Goal: Navigation & Orientation: Find specific page/section

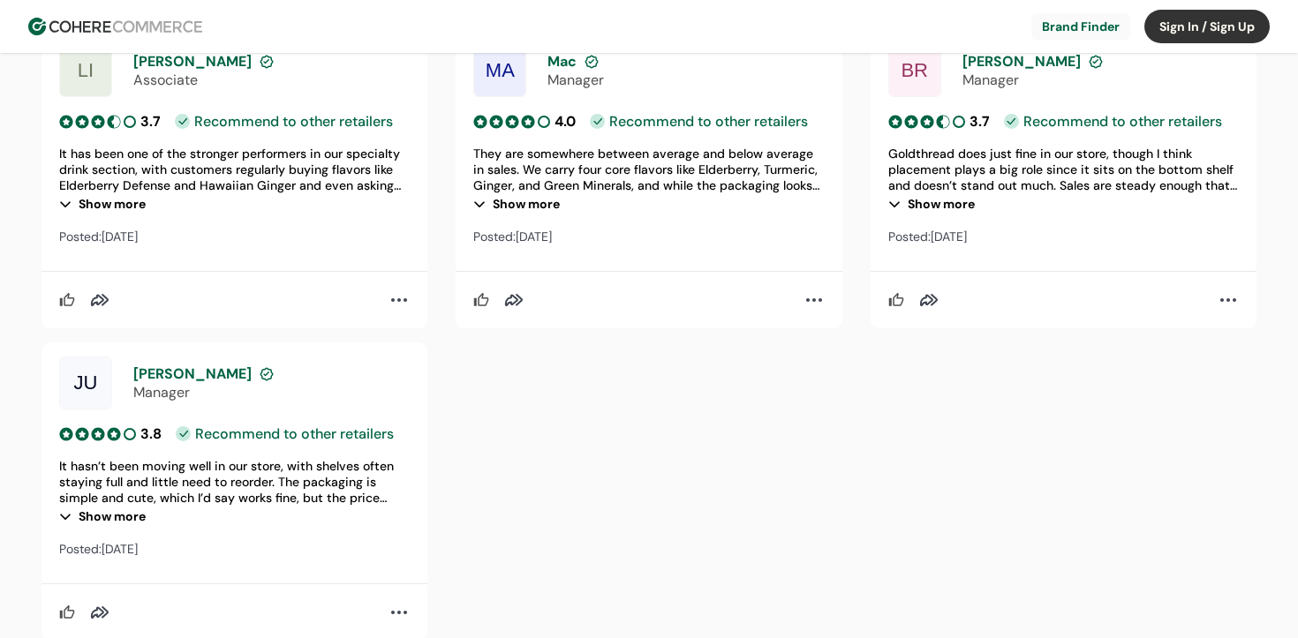
scroll to position [2742, 0]
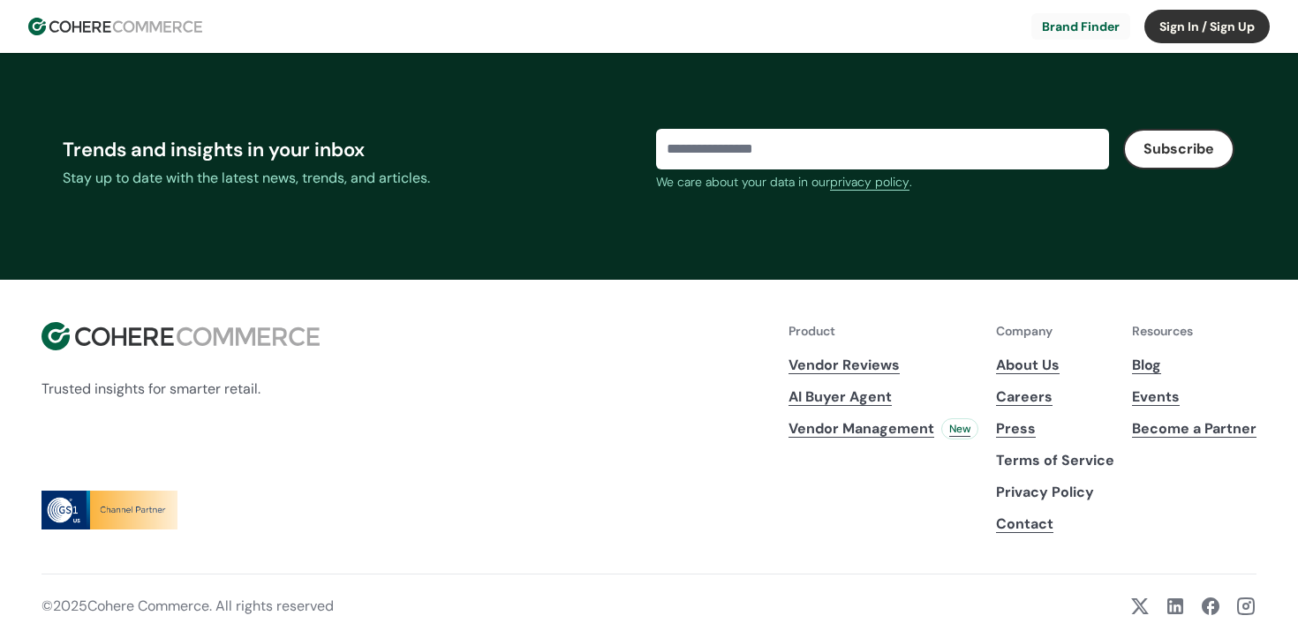
click at [1038, 363] on link "About Us" at bounding box center [1055, 365] width 118 height 21
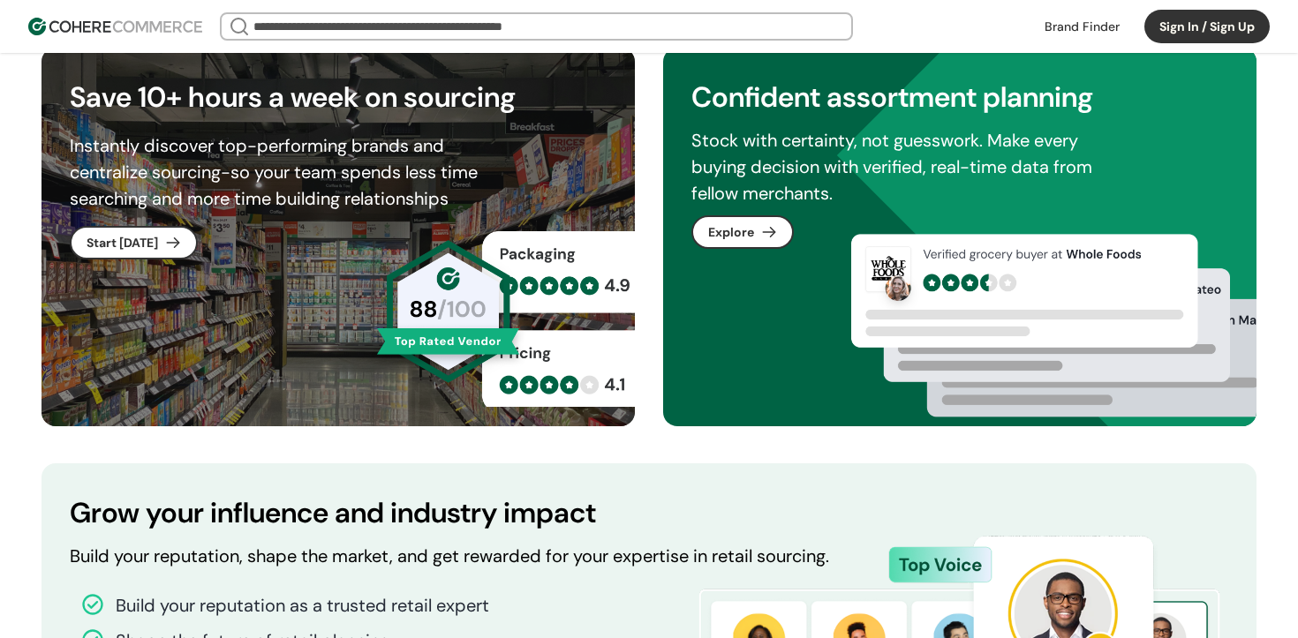
scroll to position [953, 0]
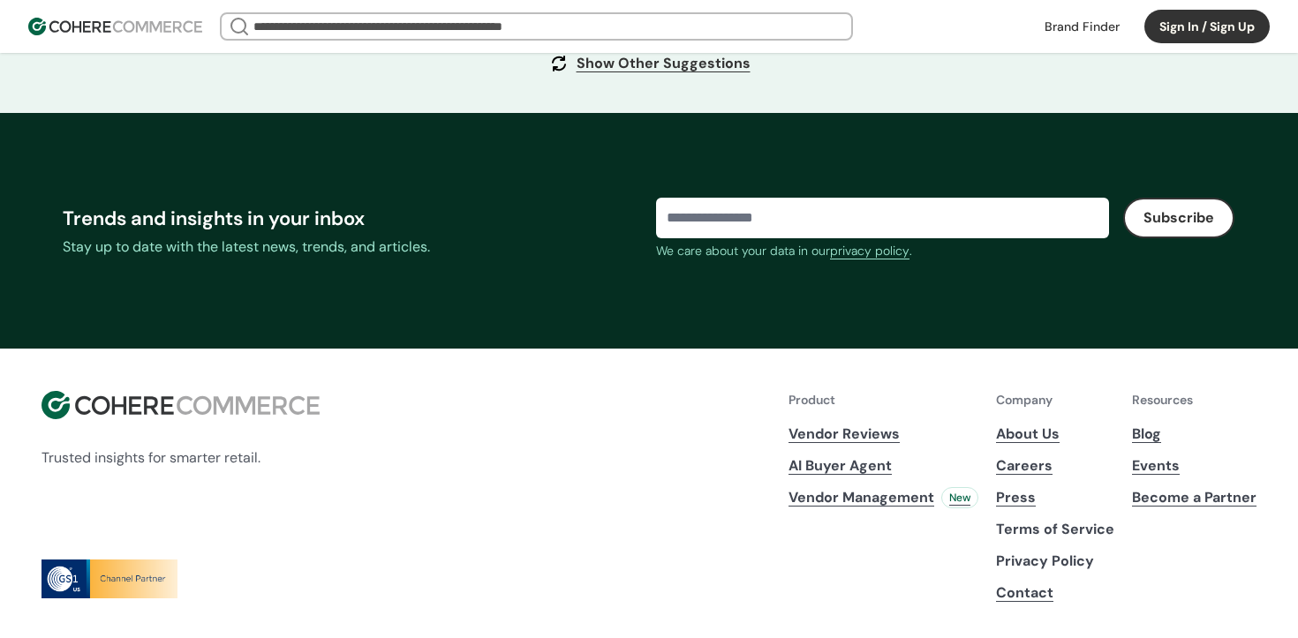
scroll to position [6893, 0]
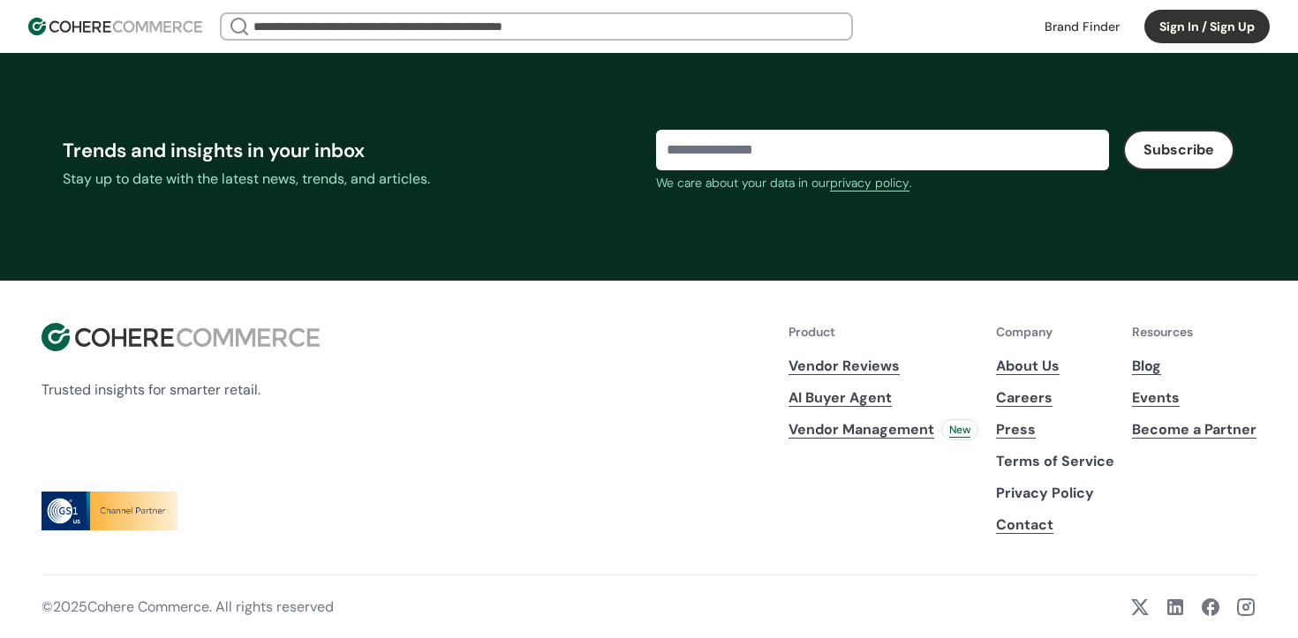
click at [1033, 391] on link "Careers" at bounding box center [1055, 398] width 118 height 21
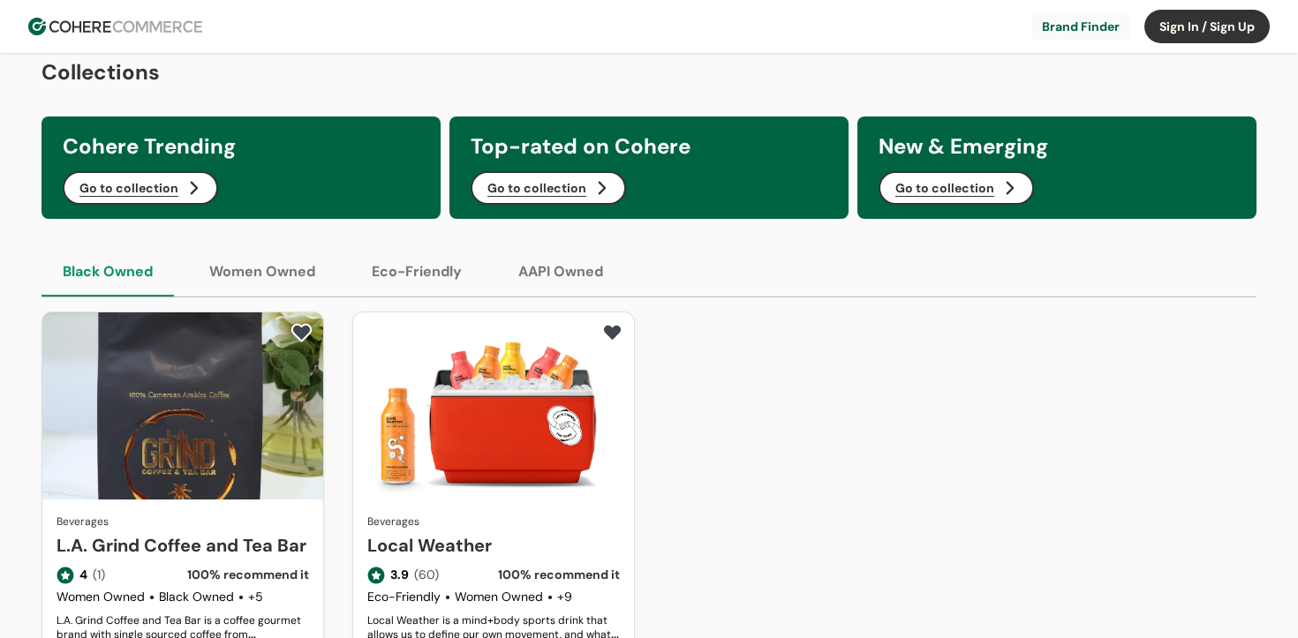
scroll to position [916, 0]
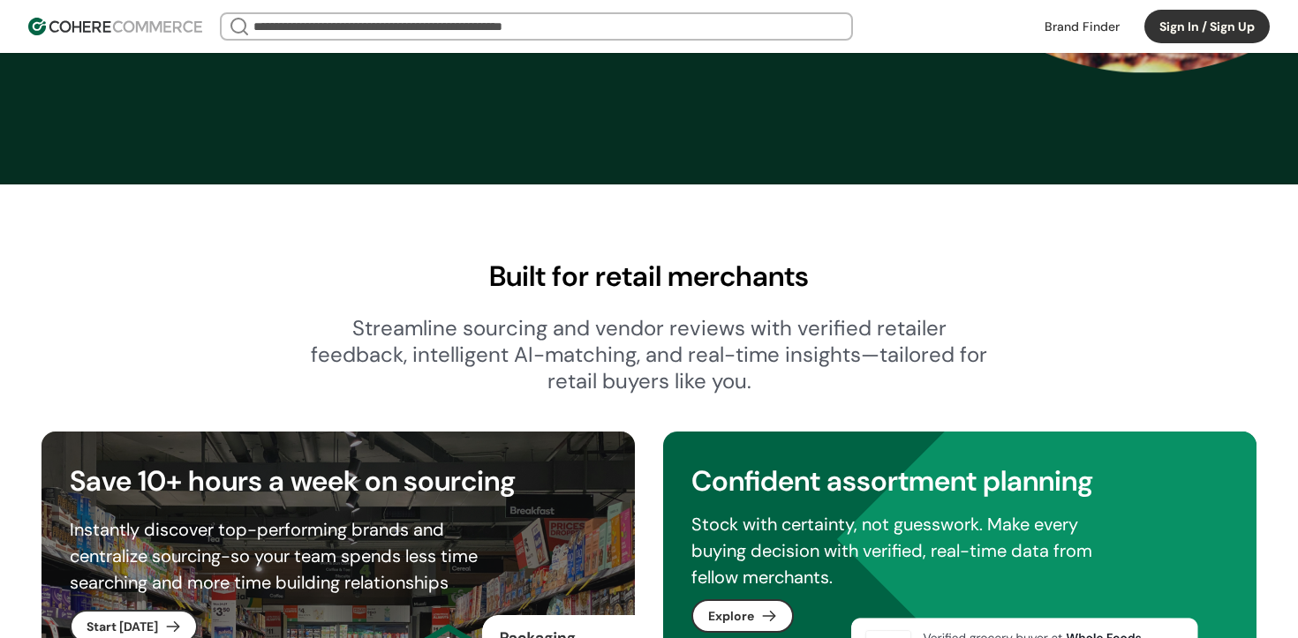
scroll to position [1066, 0]
